Goal: Task Accomplishment & Management: Use online tool/utility

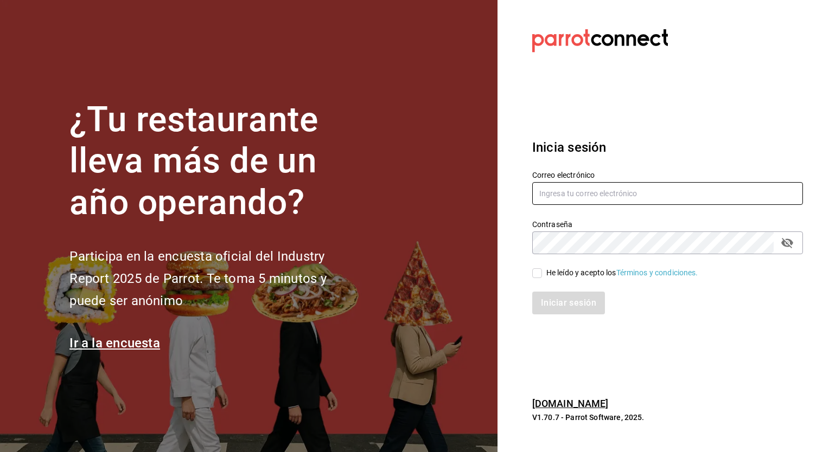
type input "mochomos.mitikah@grupocosteno.com"
click at [536, 270] on input "He leído y acepto los Términos y condiciones." at bounding box center [537, 273] width 10 height 10
checkbox input "true"
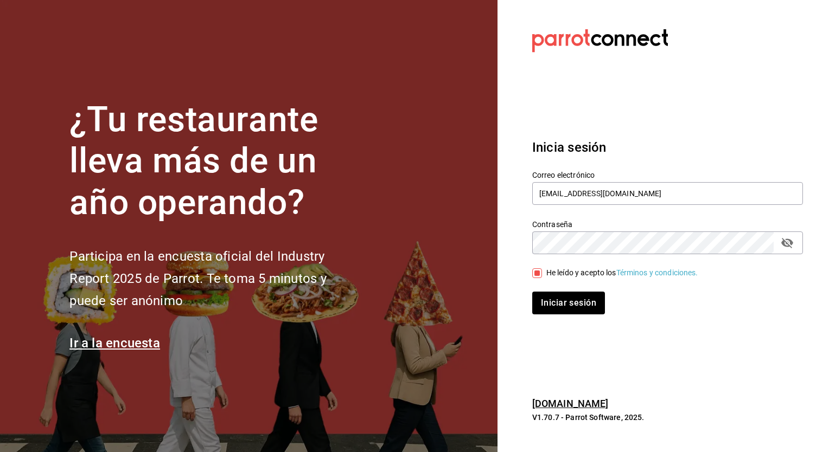
click at [532, 292] on button "Iniciar sesión" at bounding box center [568, 303] width 73 height 23
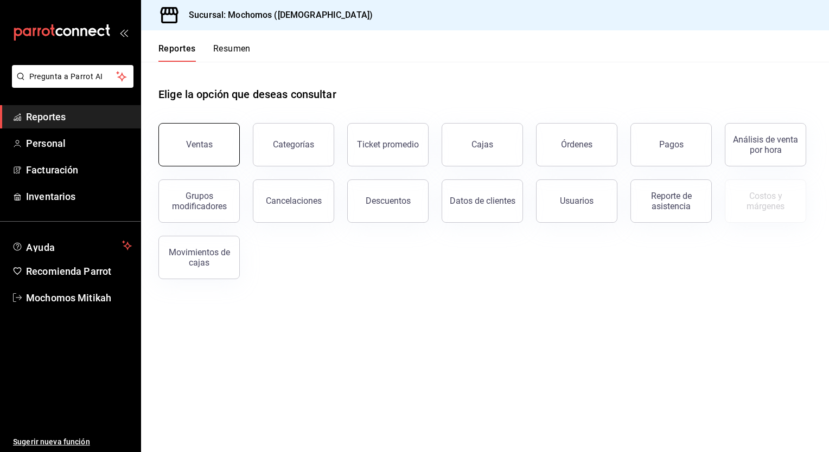
click at [196, 144] on div "Ventas" at bounding box center [199, 144] width 27 height 10
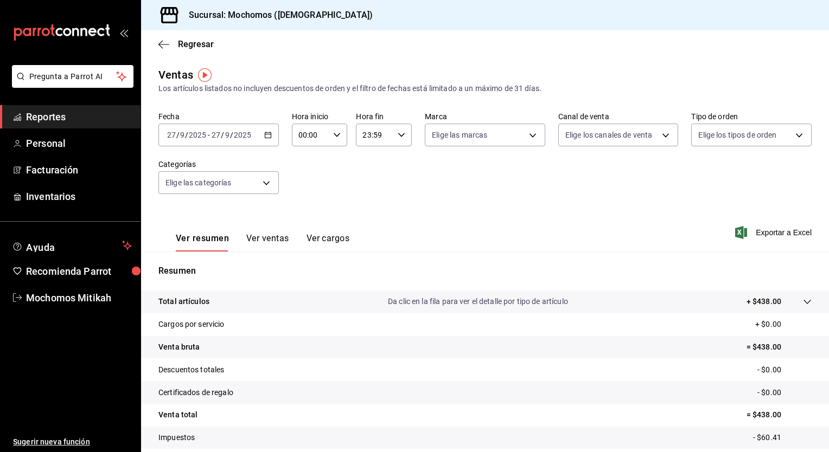
click at [267, 140] on div "[DATE] [DATE] - [DATE] [DATE]" at bounding box center [218, 135] width 120 height 23
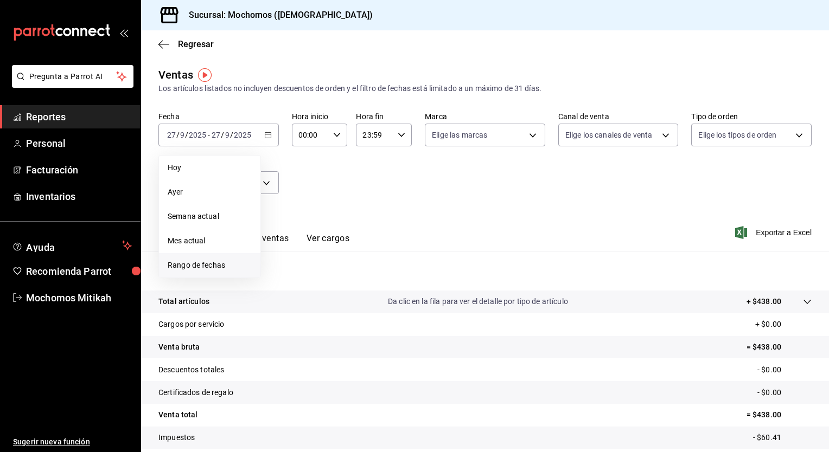
click at [209, 264] on span "Rango de fechas" at bounding box center [210, 265] width 84 height 11
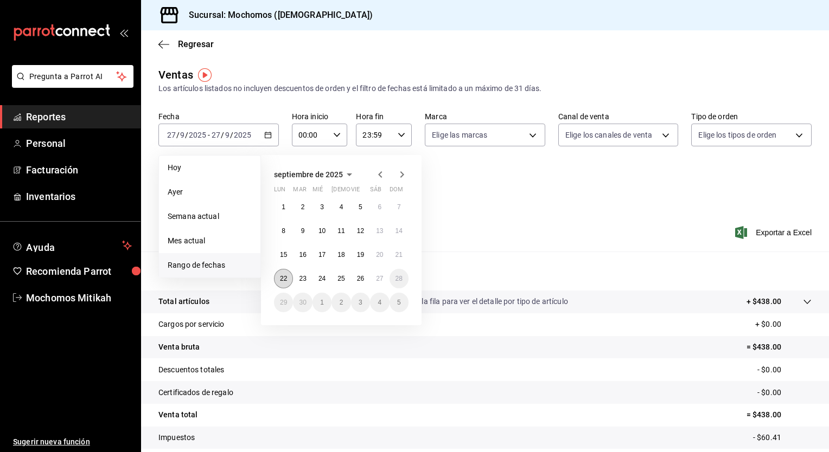
click at [286, 279] on abbr "22" at bounding box center [283, 279] width 7 height 8
click at [374, 282] on button "27" at bounding box center [379, 279] width 19 height 20
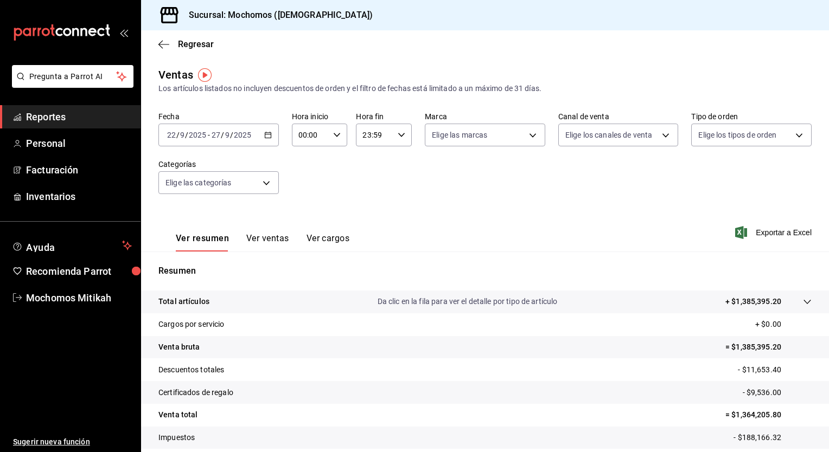
click at [328, 138] on div "00:00 Hora inicio" at bounding box center [320, 135] width 56 height 23
click at [307, 223] on button "05" at bounding box center [303, 230] width 23 height 22
type input "05:00"
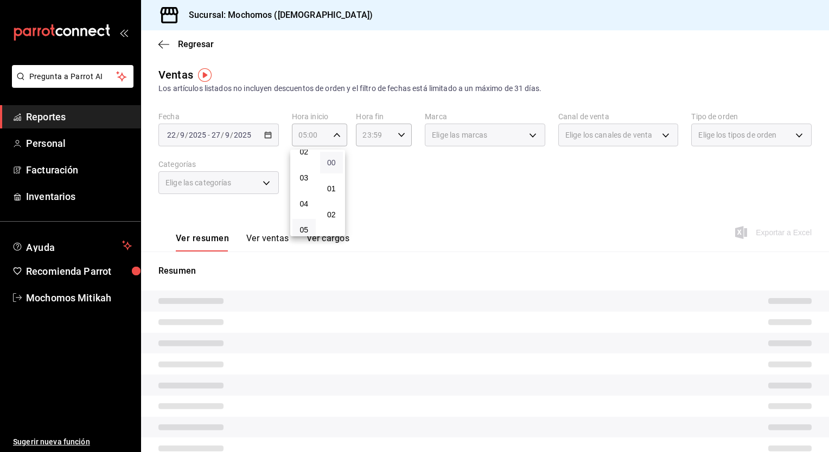
click at [330, 162] on span "00" at bounding box center [331, 162] width 10 height 9
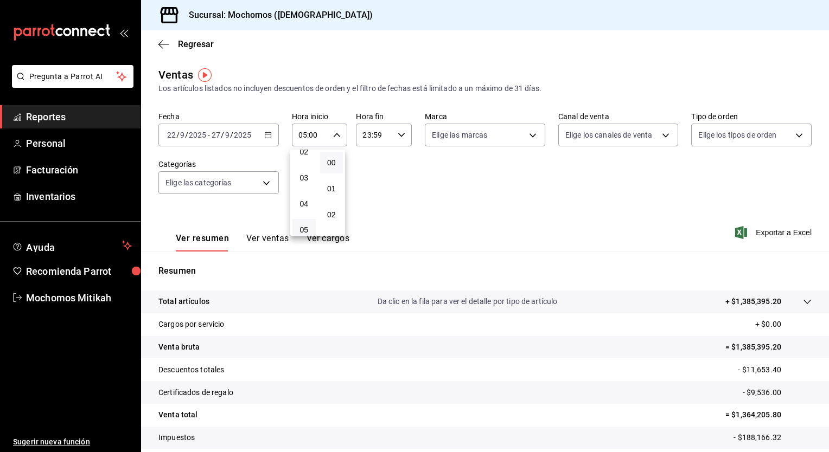
click at [395, 138] on div at bounding box center [414, 226] width 829 height 452
click at [398, 136] on icon "button" at bounding box center [402, 135] width 8 height 8
click at [367, 188] on span "05" at bounding box center [367, 186] width 10 height 9
click at [394, 163] on span "00" at bounding box center [395, 162] width 10 height 9
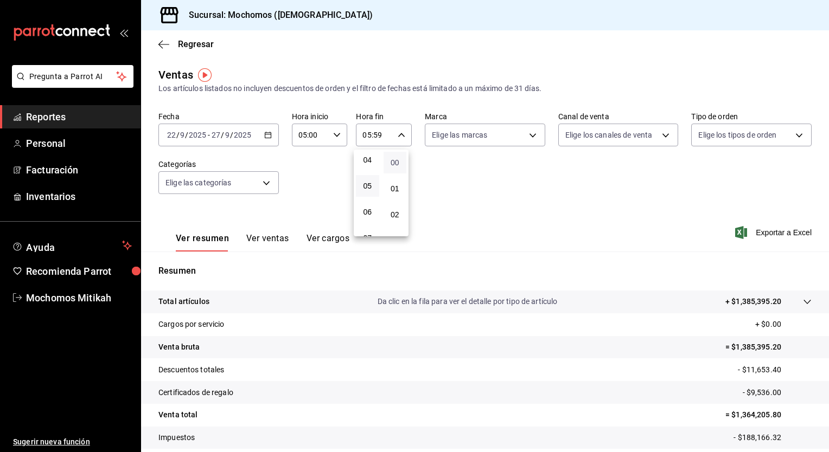
type input "05:00"
click at [451, 172] on div at bounding box center [414, 226] width 829 height 452
click at [777, 226] on div "Ver resumen Ver ventas Ver cargos Exportar a Excel" at bounding box center [485, 229] width 688 height 44
click at [766, 238] on span "Exportar a Excel" at bounding box center [774, 232] width 74 height 13
